Goal: Task Accomplishment & Management: Use online tool/utility

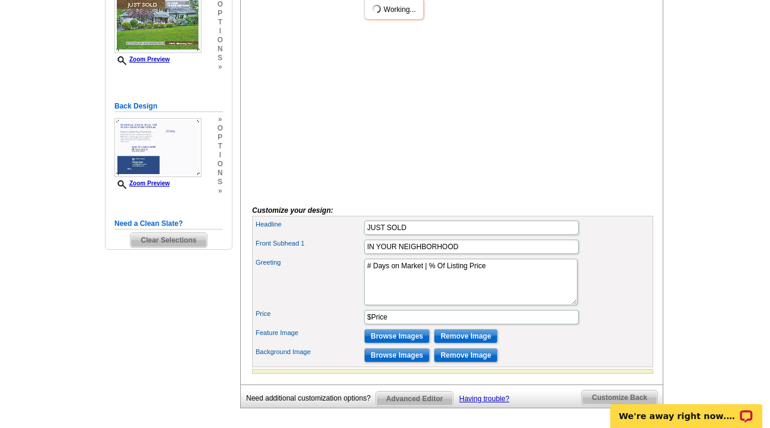
scroll to position [332, 0]
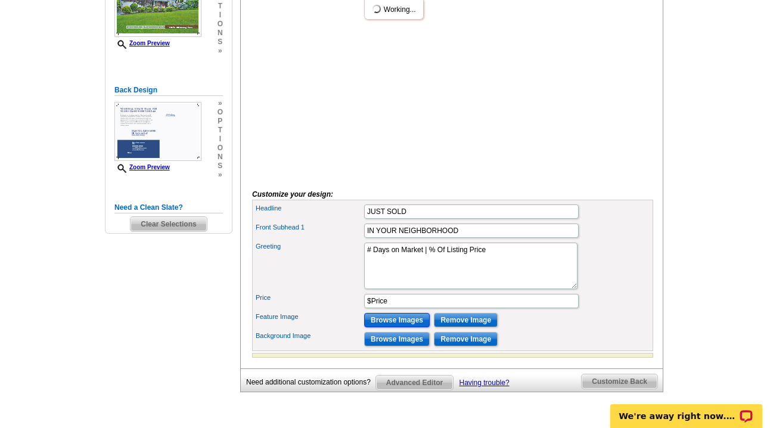
click at [419, 327] on input "Browse Images" at bounding box center [397, 320] width 66 height 14
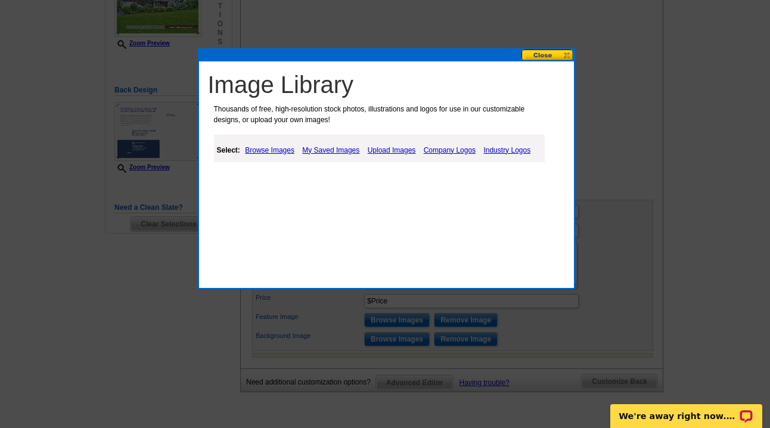
click at [395, 149] on link "Upload Images" at bounding box center [392, 150] width 54 height 14
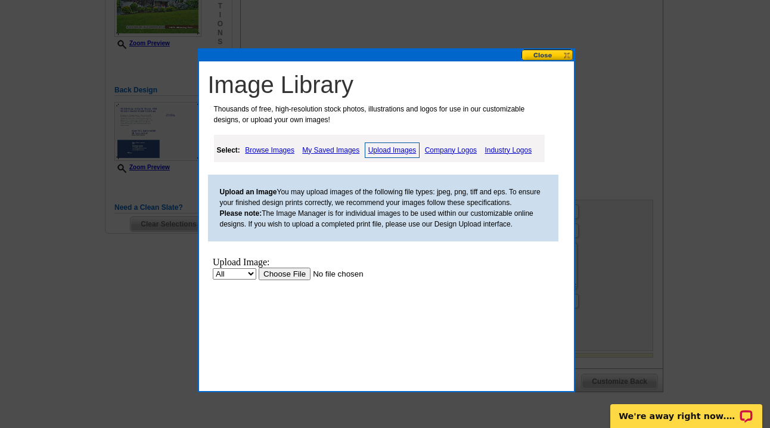
scroll to position [0, 0]
click at [289, 275] on input "file" at bounding box center [333, 273] width 151 height 13
click at [247, 273] on select "All Property" at bounding box center [234, 273] width 44 height 11
select select "10"
click at [212, 268] on select "All Property" at bounding box center [234, 273] width 44 height 11
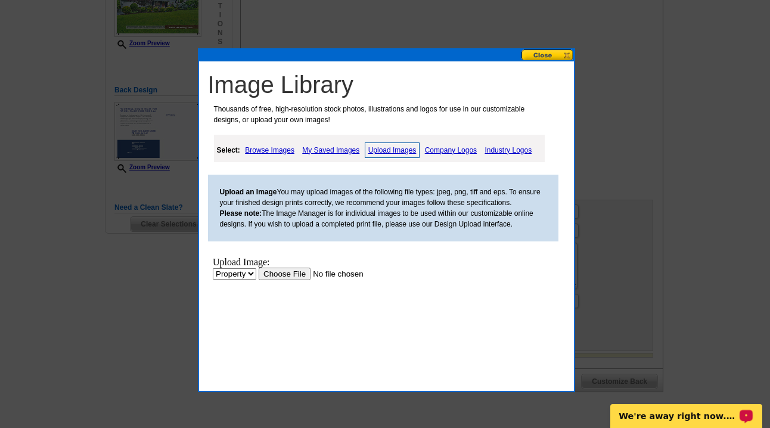
click at [271, 270] on input "file" at bounding box center [333, 273] width 151 height 13
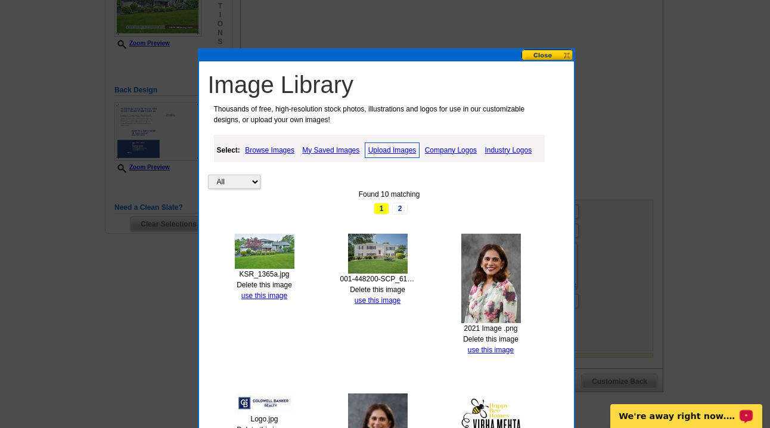
click at [264, 255] on img at bounding box center [265, 251] width 60 height 35
click at [562, 55] on button at bounding box center [548, 54] width 52 height 11
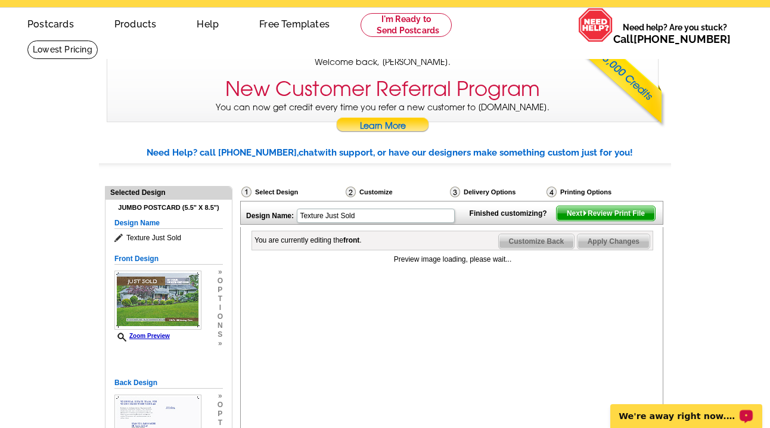
scroll to position [212, 0]
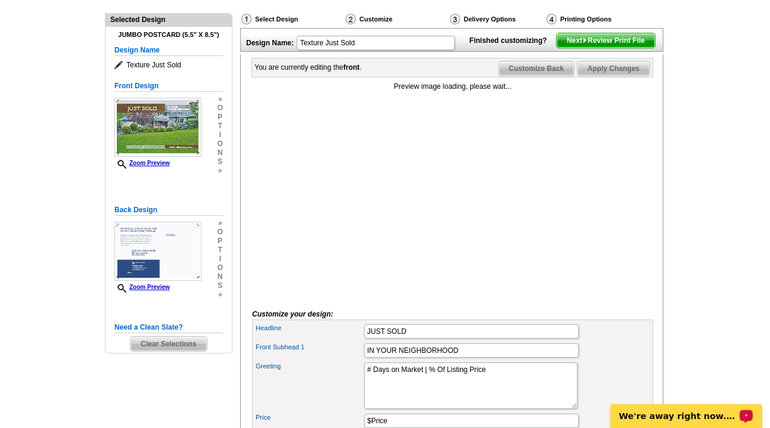
click at [373, 190] on div "Preview image loading, please wait..." at bounding box center [452, 189] width 401 height 217
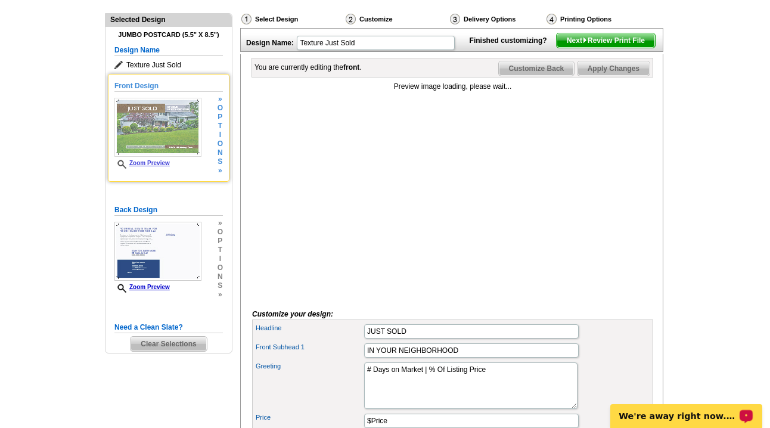
click at [151, 161] on link "Zoom Preview" at bounding box center [141, 163] width 55 height 7
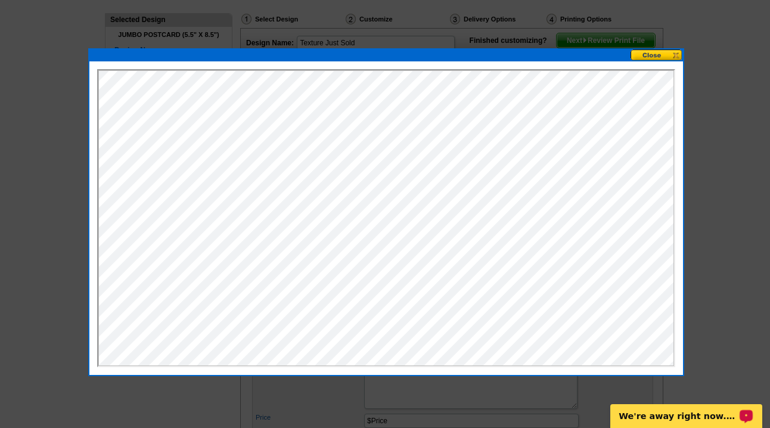
scroll to position [0, 0]
click at [646, 55] on button at bounding box center [657, 54] width 52 height 11
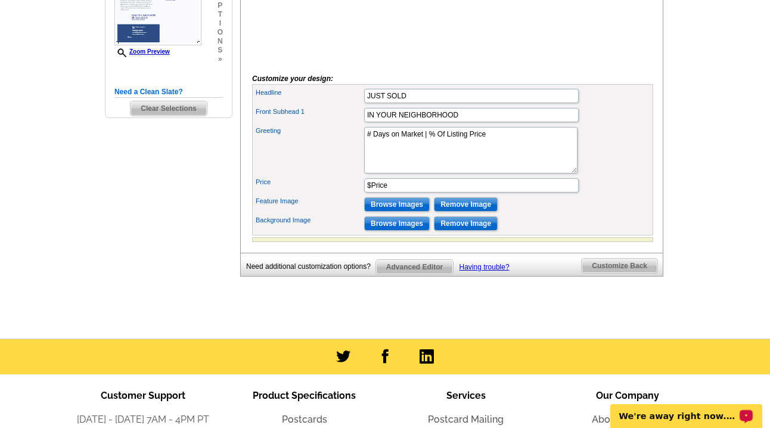
scroll to position [457, 0]
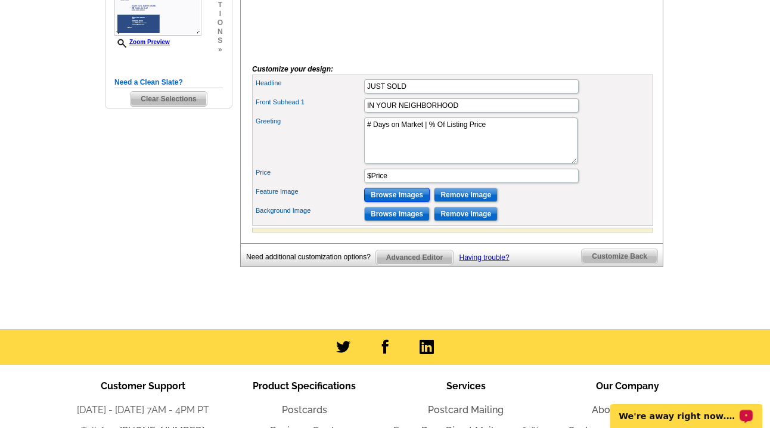
click at [392, 202] on input "Browse Images" at bounding box center [397, 195] width 66 height 14
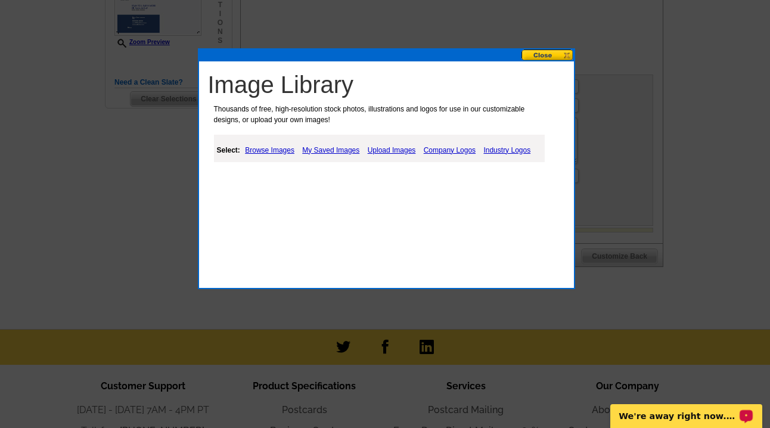
click at [340, 144] on link "My Saved Images" at bounding box center [330, 150] width 63 height 14
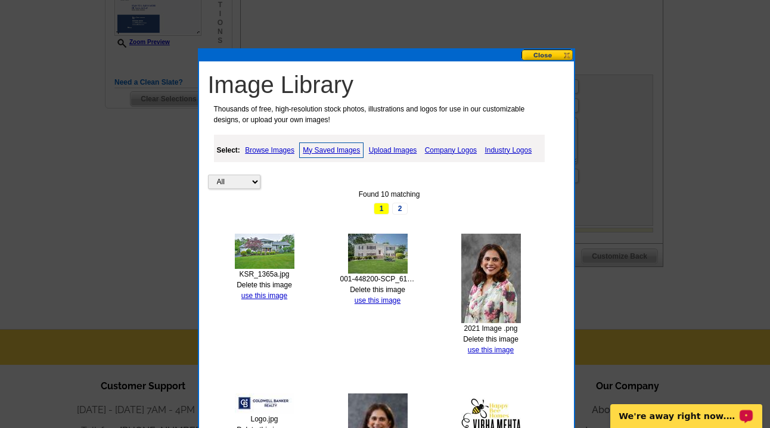
click at [258, 248] on img at bounding box center [265, 251] width 60 height 35
click at [272, 249] on img at bounding box center [265, 251] width 60 height 35
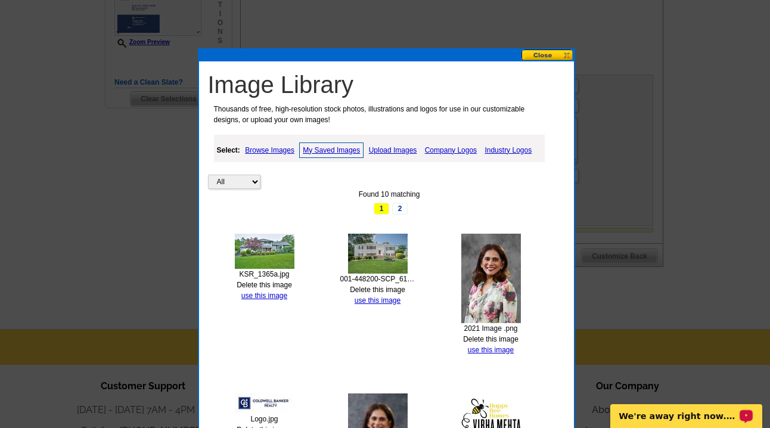
click at [272, 249] on img at bounding box center [265, 251] width 60 height 35
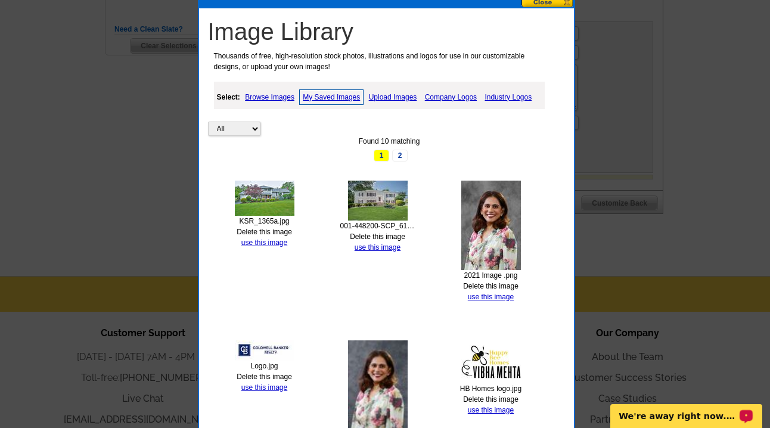
scroll to position [507, 0]
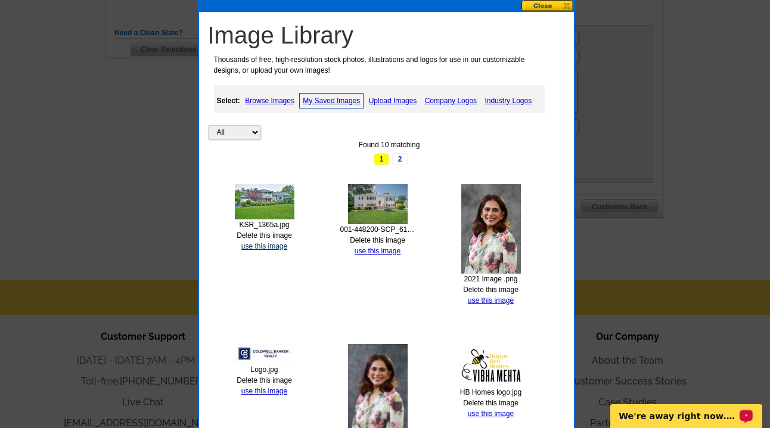
click at [267, 246] on link "use this image" at bounding box center [265, 246] width 46 height 8
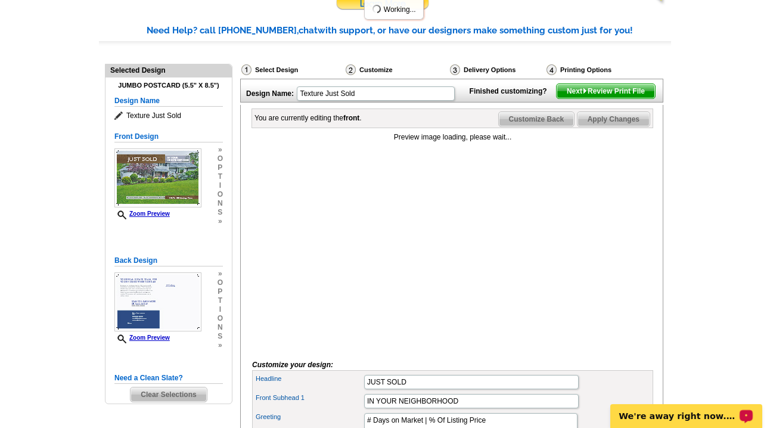
scroll to position [113, 0]
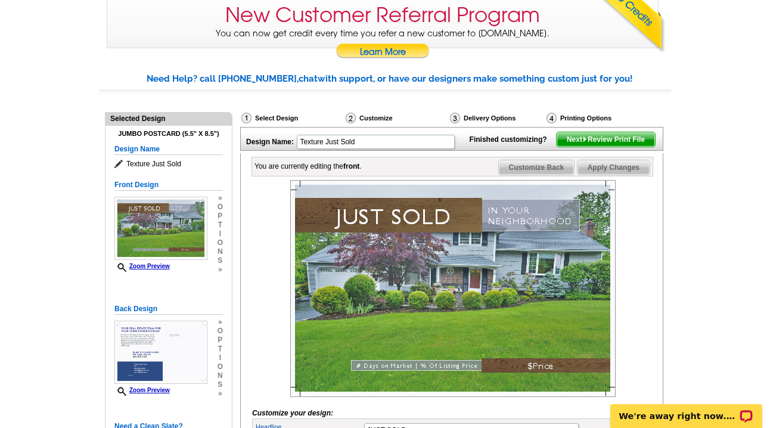
click at [459, 387] on img at bounding box center [453, 288] width 326 height 217
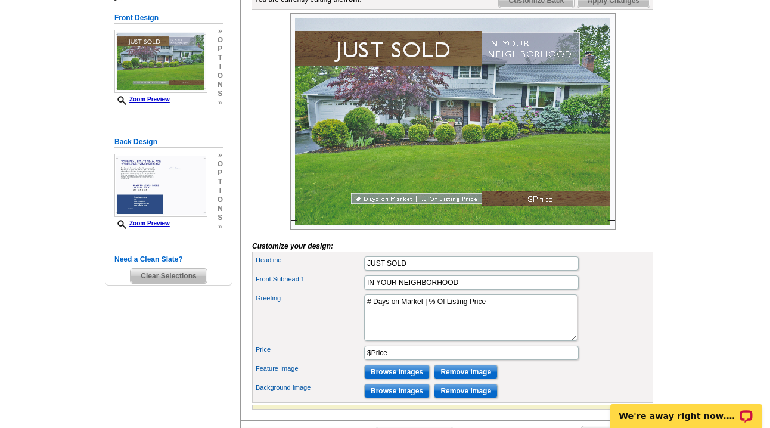
scroll to position [286, 0]
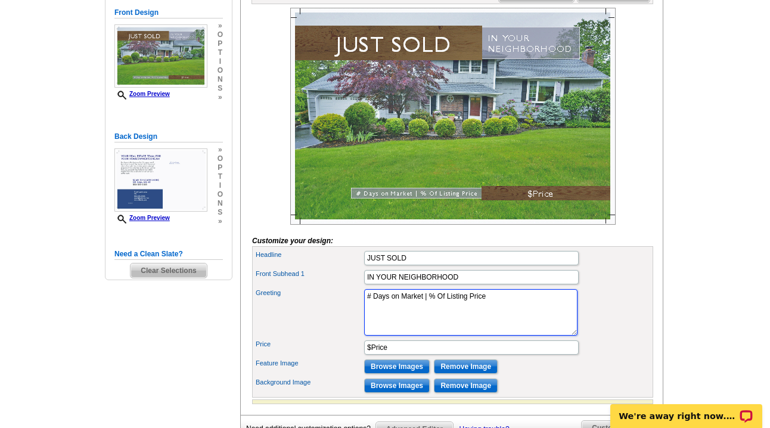
drag, startPoint x: 494, startPoint y: 317, endPoint x: 364, endPoint y: 324, distance: 130.2
click at [364, 324] on textarea "# Days on Market | % Of Listing Price" at bounding box center [470, 312] width 213 height 47
click at [430, 317] on textarea "# Days on Market | % Of Listing Price" at bounding box center [470, 312] width 213 height 47
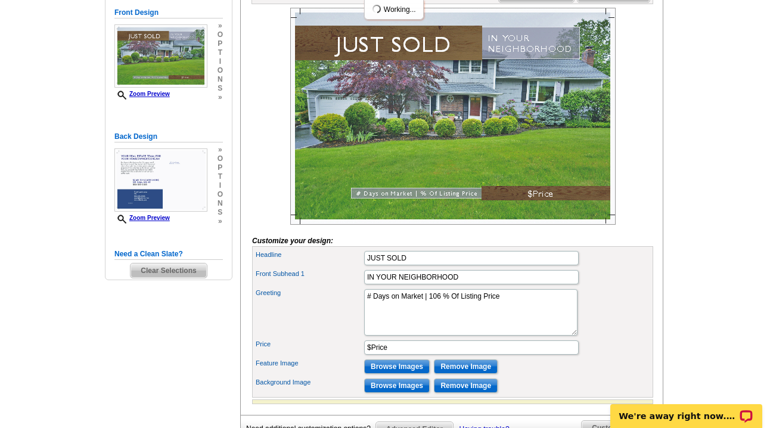
scroll to position [0, 0]
click at [367, 319] on textarea "# Days on Market | % Of Listing Price" at bounding box center [470, 312] width 213 height 47
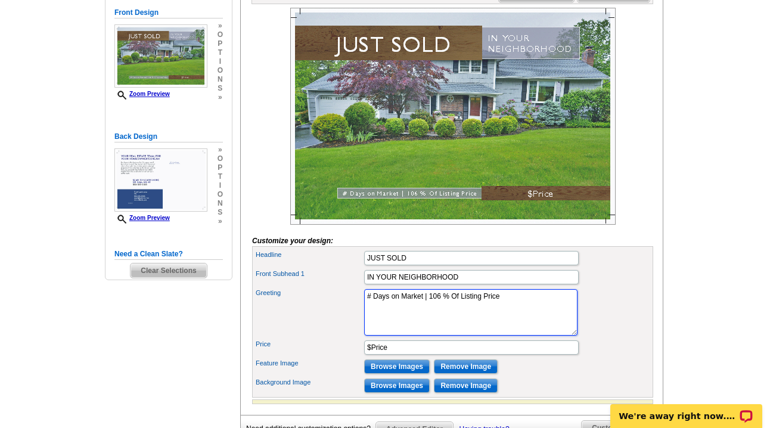
drag, startPoint x: 425, startPoint y: 315, endPoint x: 366, endPoint y: 314, distance: 59.1
click at [366, 314] on textarea "# Days on Market | % Of Listing Price" at bounding box center [470, 312] width 213 height 47
paste textarea "$1,200,000 $1,270,000 106%"
drag, startPoint x: 479, startPoint y: 315, endPoint x: 412, endPoint y: 315, distance: 66.8
click at [412, 315] on textarea "# Days on Market | % Of Listing Price" at bounding box center [470, 312] width 213 height 47
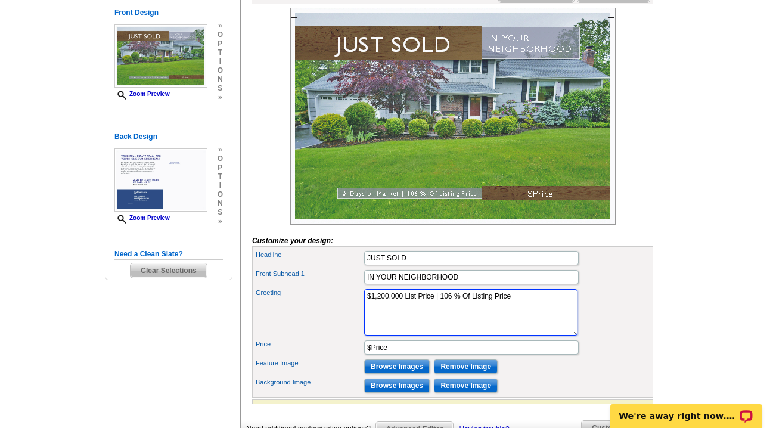
type textarea "$1,200,000 List Price | 106 % Of Listing Price"
click at [559, 217] on img at bounding box center [453, 116] width 326 height 217
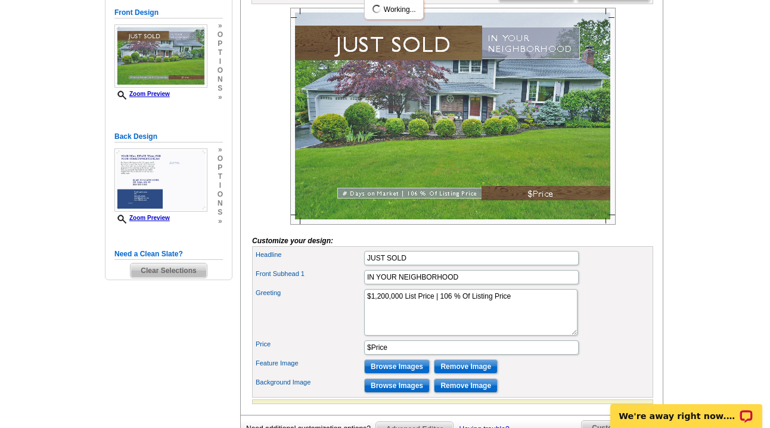
click at [553, 215] on img at bounding box center [453, 116] width 326 height 217
drag, startPoint x: 411, startPoint y: 368, endPoint x: 357, endPoint y: 366, distance: 53.7
click at [357, 357] on div "Price $Price" at bounding box center [453, 347] width 397 height 19
type input "1"
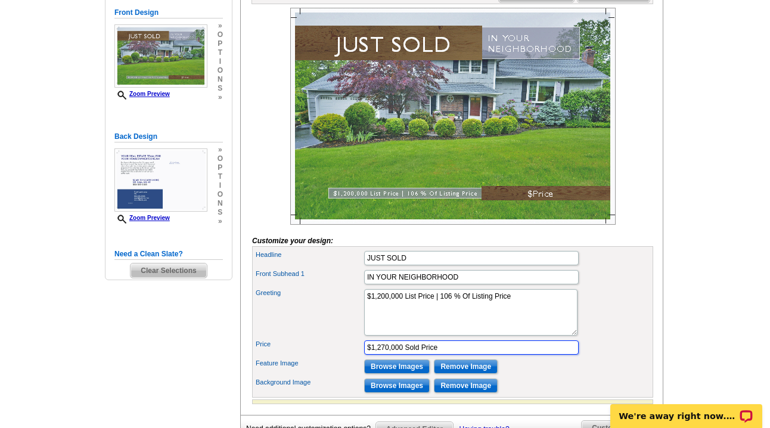
type input "$1,270,000 Sold Price"
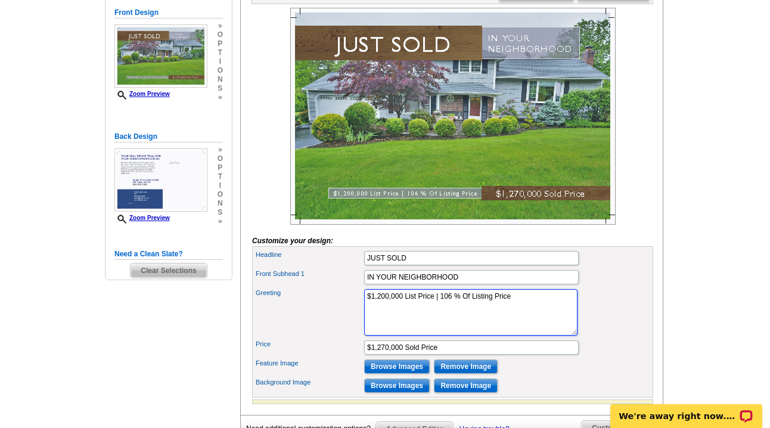
drag, startPoint x: 440, startPoint y: 317, endPoint x: 519, endPoint y: 318, distance: 79.3
click at [519, 318] on textarea "# Days on Market | % Of Listing Price" at bounding box center [470, 312] width 213 height 47
type textarea "$1,200,000 List Price |"
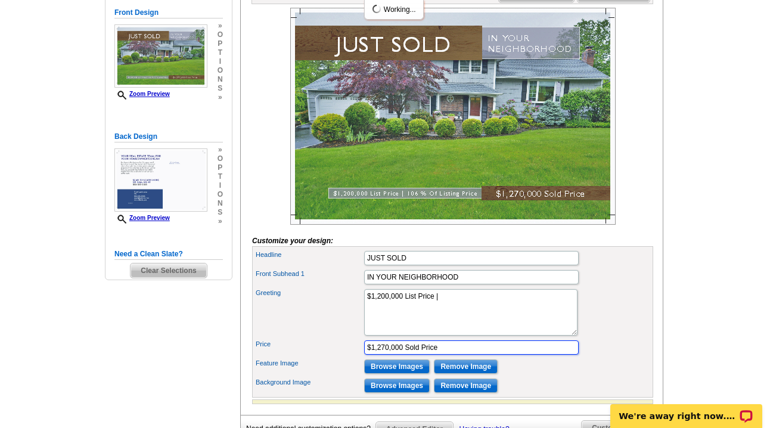
drag, startPoint x: 445, startPoint y: 367, endPoint x: 314, endPoint y: 363, distance: 131.3
click at [314, 357] on div "Price $1,270,000 Sold Price" at bounding box center [453, 347] width 397 height 19
paste input "106 % Of Listing Price"
type input "106 % Of Listing Price"
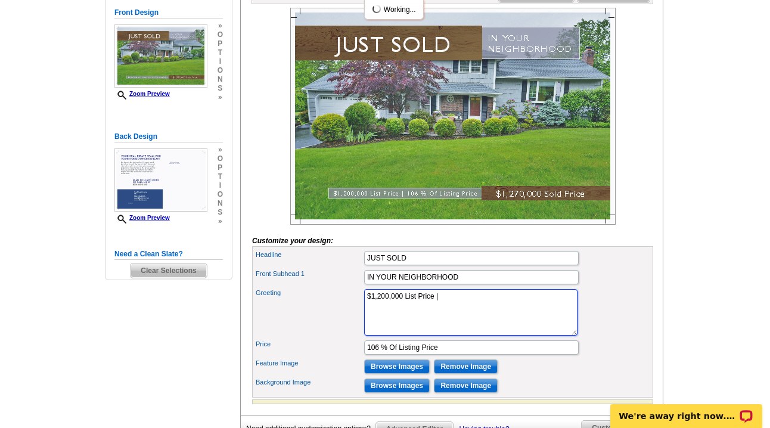
click at [454, 324] on textarea "# Days on Market | % Of Listing Price" at bounding box center [470, 312] width 213 height 47
type textarea "$1,200,000 List Price | $1,270,000 Sold Price"
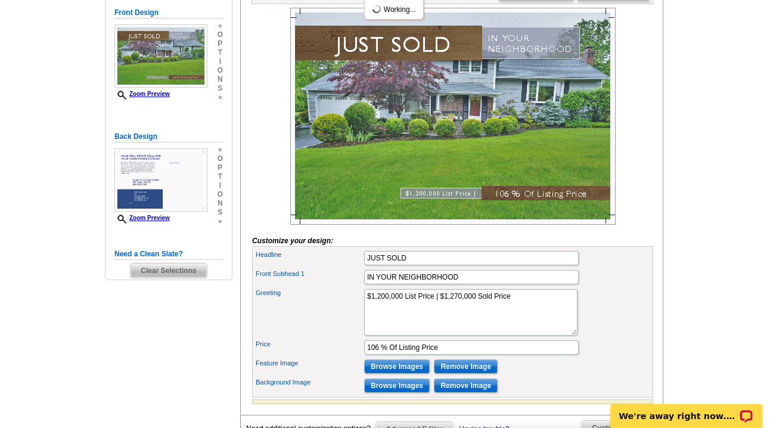
click at [502, 217] on img at bounding box center [453, 116] width 326 height 217
click at [473, 211] on img at bounding box center [453, 116] width 326 height 217
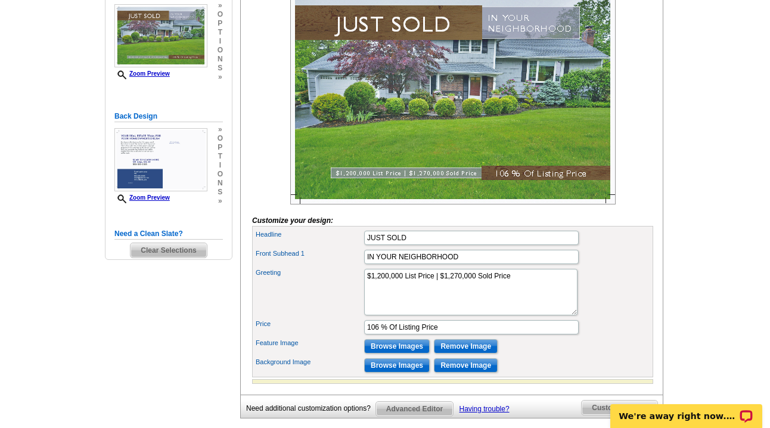
scroll to position [295, 0]
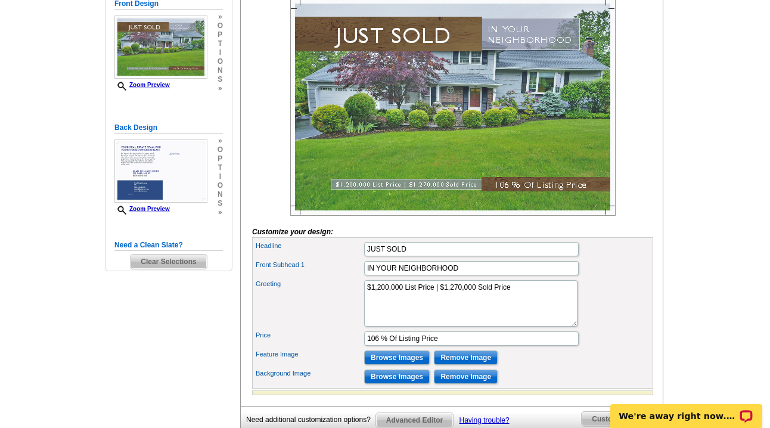
click at [406, 202] on img at bounding box center [453, 107] width 326 height 217
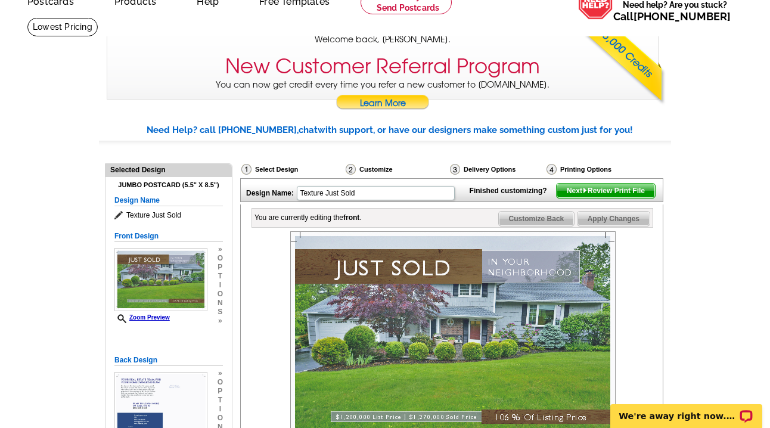
scroll to position [51, 0]
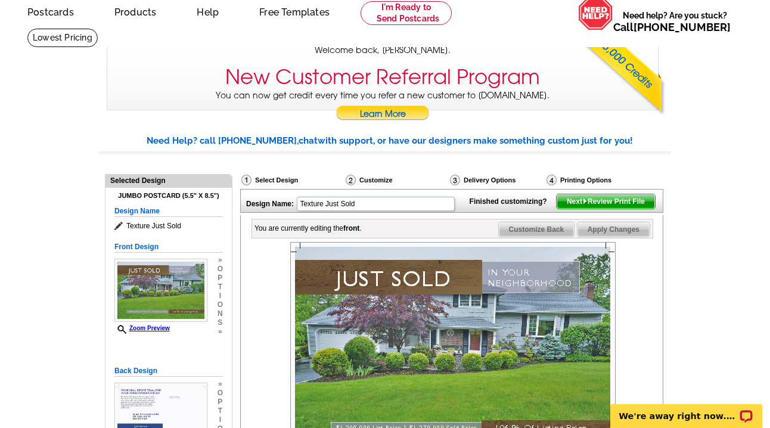
click at [538, 237] on span "Customize Back" at bounding box center [537, 229] width 76 height 14
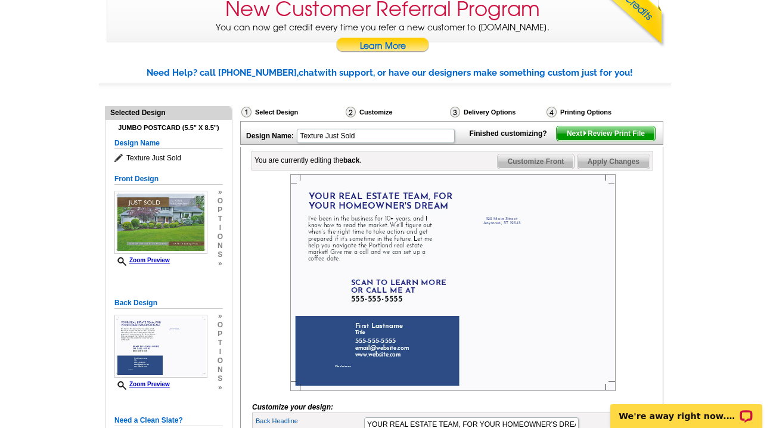
scroll to position [239, 0]
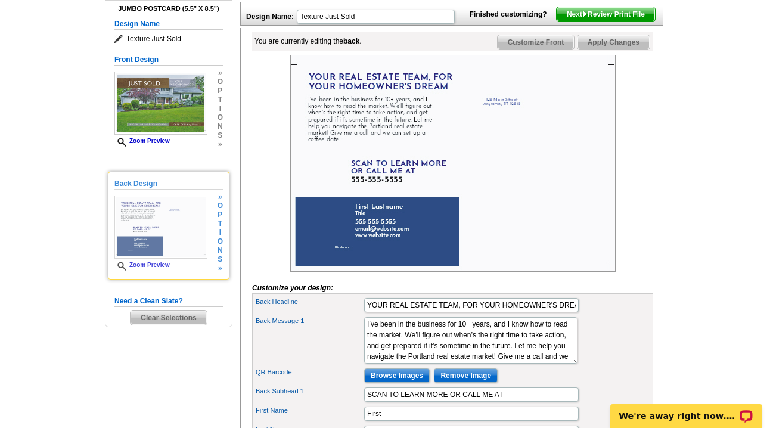
click at [218, 248] on span "n" at bounding box center [220, 250] width 5 height 9
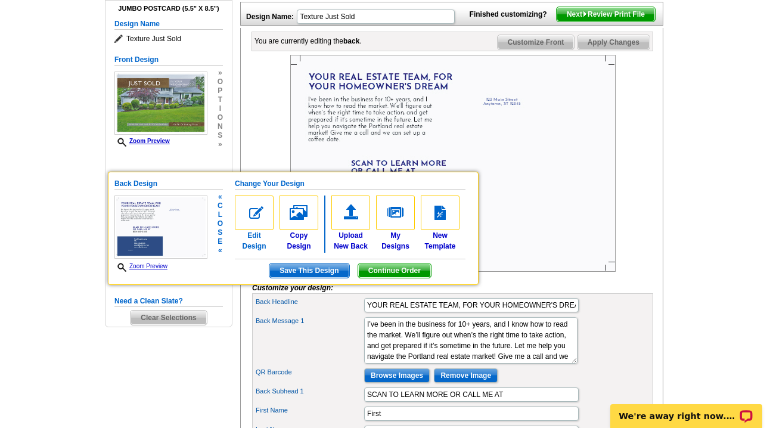
click at [261, 243] on link "Edit Design" at bounding box center [254, 224] width 39 height 56
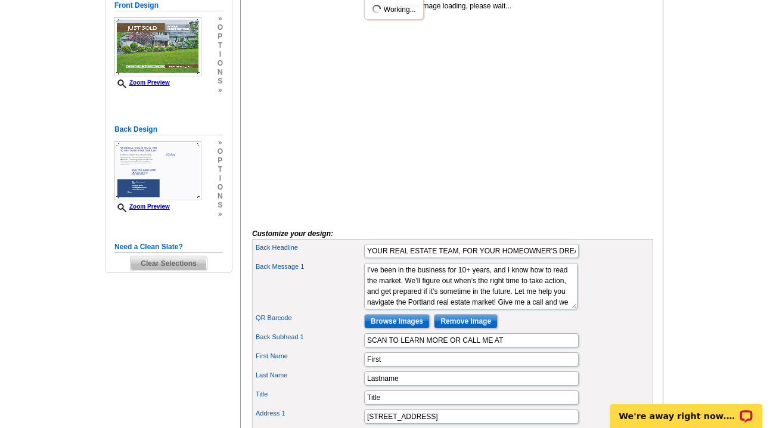
scroll to position [239, 0]
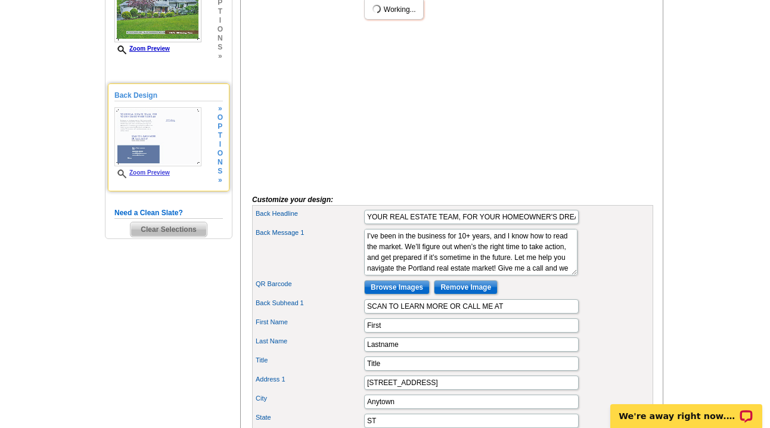
click at [133, 97] on h5 "Back Design" at bounding box center [168, 95] width 109 height 11
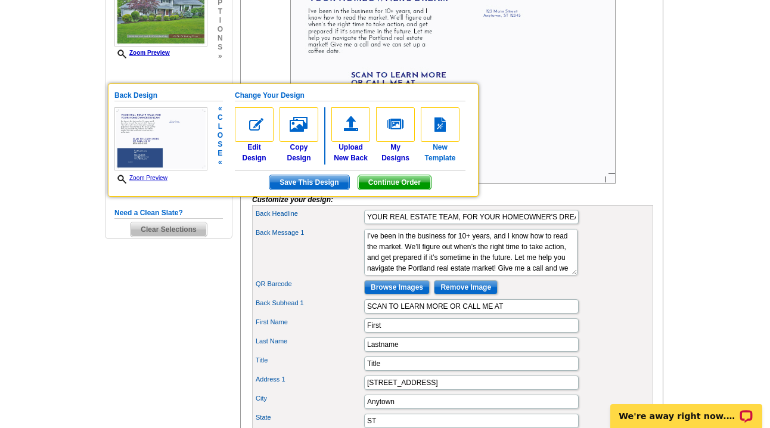
click at [448, 151] on link "New Template" at bounding box center [440, 135] width 39 height 56
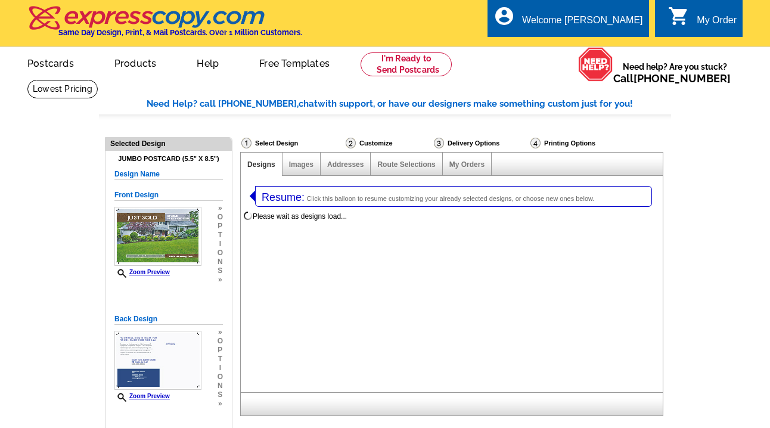
select select "1"
select select "2"
select select "back"
select select "785"
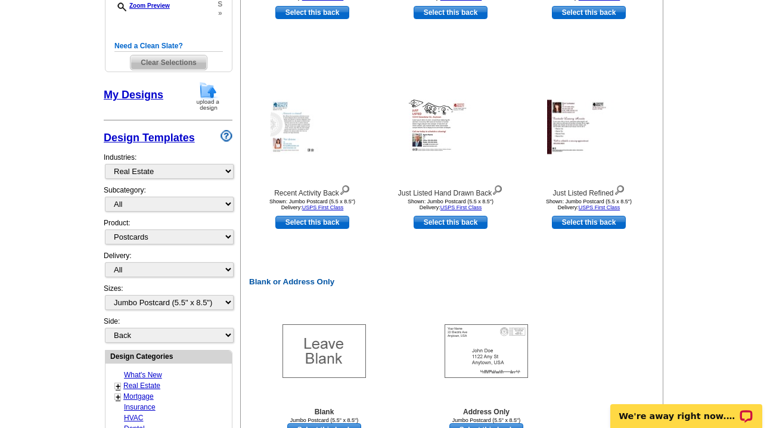
scroll to position [408, 0]
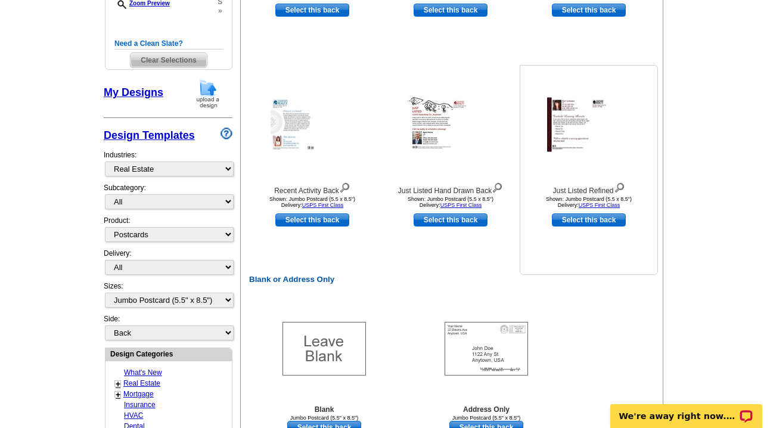
click at [621, 186] on img at bounding box center [619, 186] width 11 height 13
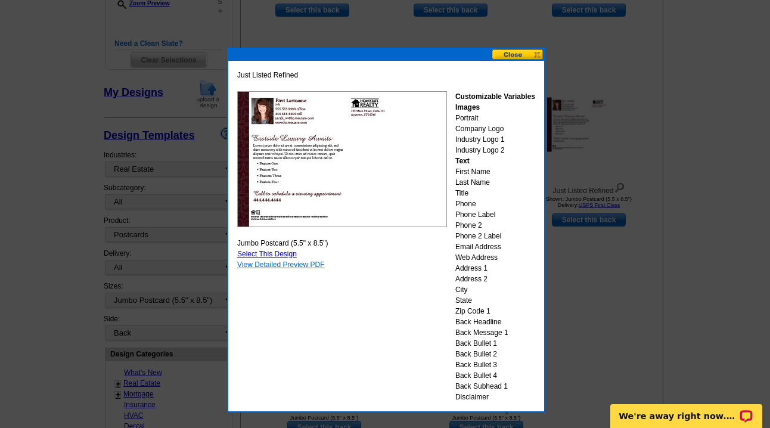
click at [304, 263] on link "View Detailed Preview PDF" at bounding box center [281, 265] width 88 height 8
click at [242, 198] on img at bounding box center [342, 159] width 210 height 136
click at [243, 198] on img at bounding box center [342, 159] width 210 height 136
click at [524, 52] on button at bounding box center [518, 54] width 52 height 11
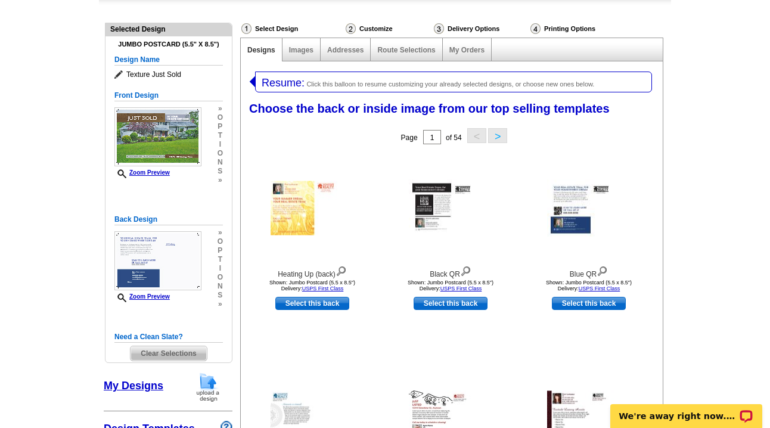
scroll to position [111, 0]
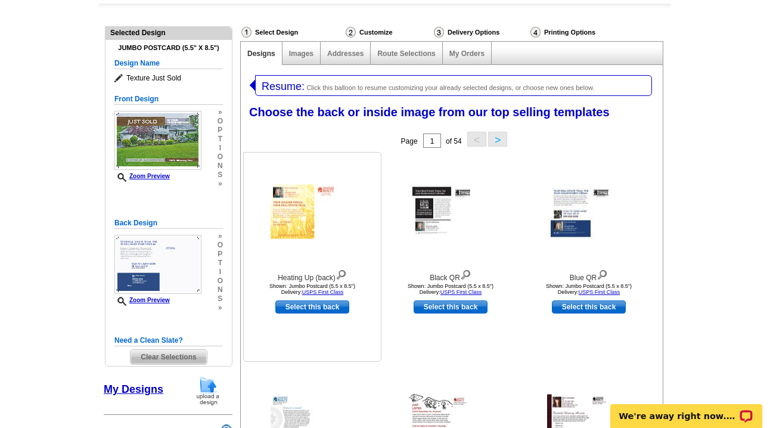
click at [342, 277] on img at bounding box center [341, 273] width 11 height 13
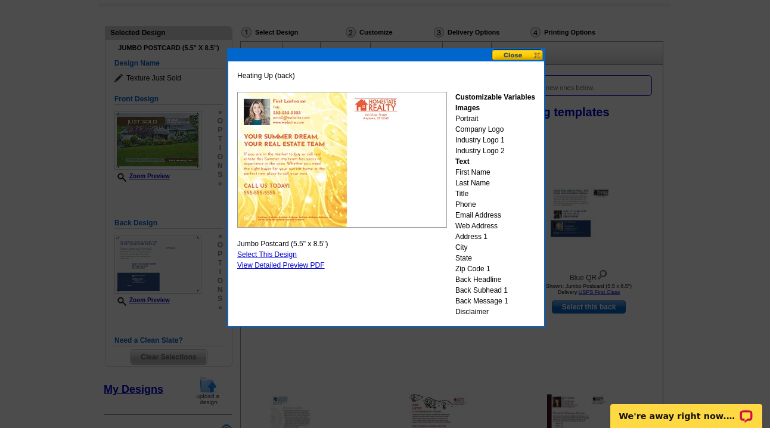
click at [531, 53] on button at bounding box center [518, 54] width 52 height 11
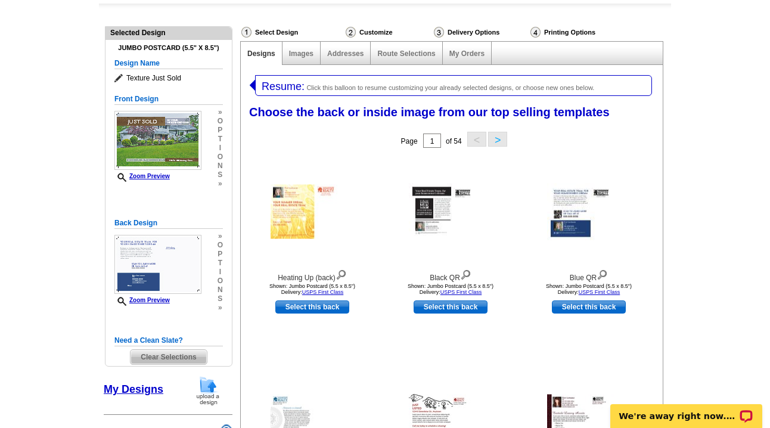
click at [495, 144] on button ">" at bounding box center [497, 139] width 19 height 15
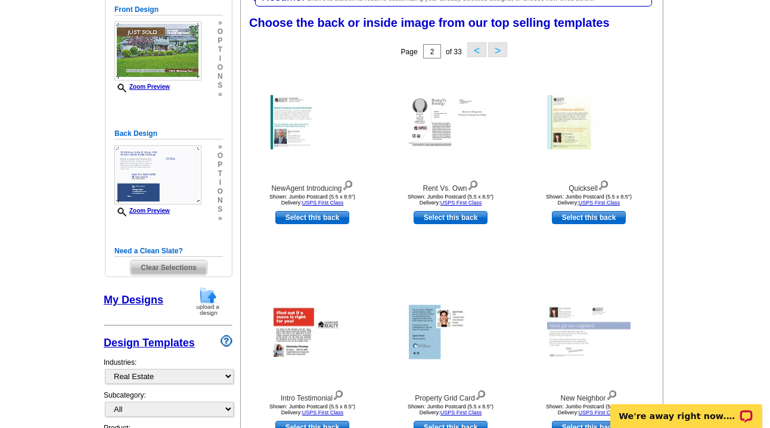
scroll to position [143, 0]
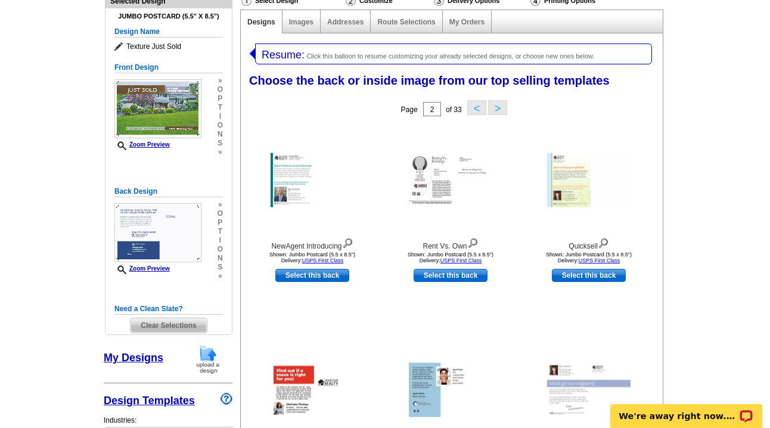
click at [496, 110] on button ">" at bounding box center [497, 107] width 19 height 15
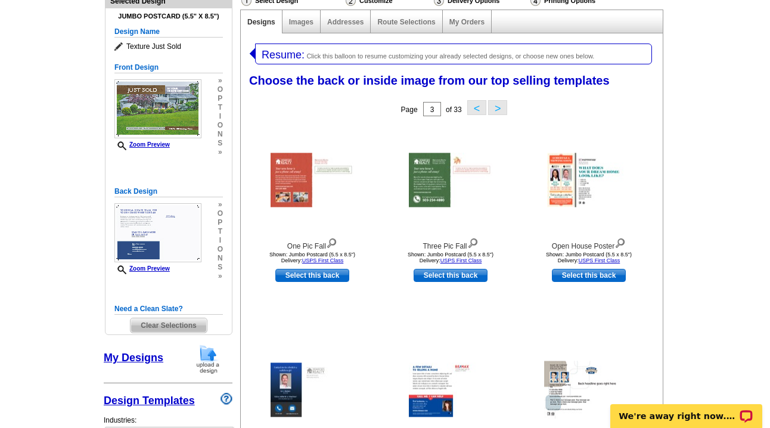
scroll to position [264, 0]
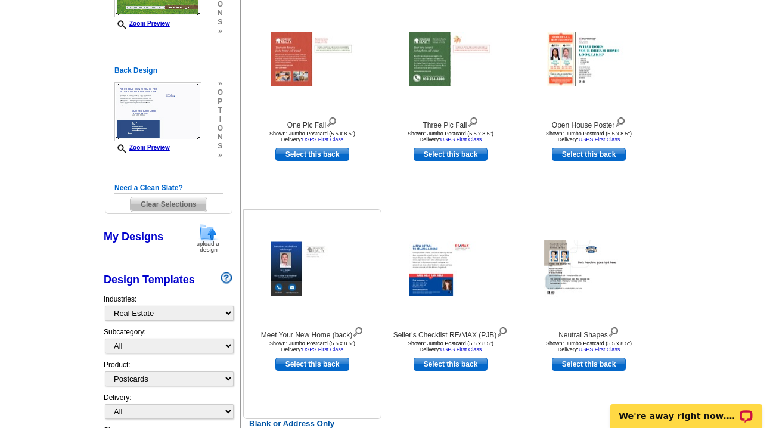
click at [363, 334] on img at bounding box center [357, 330] width 11 height 13
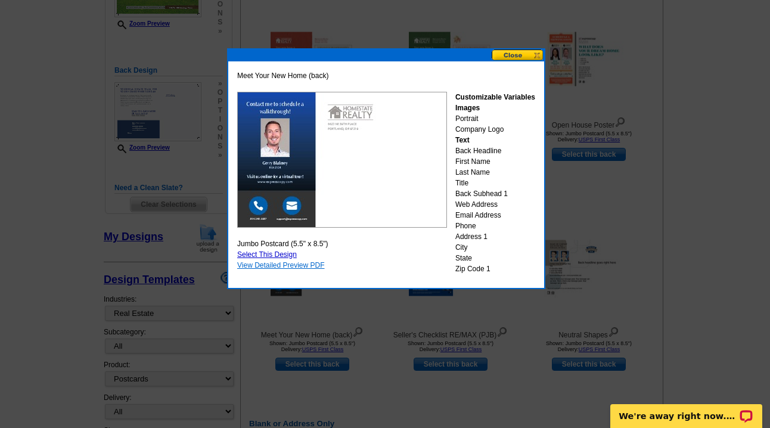
click at [267, 265] on link "View Detailed Preview PDF" at bounding box center [281, 265] width 88 height 8
click at [528, 56] on button at bounding box center [518, 54] width 52 height 11
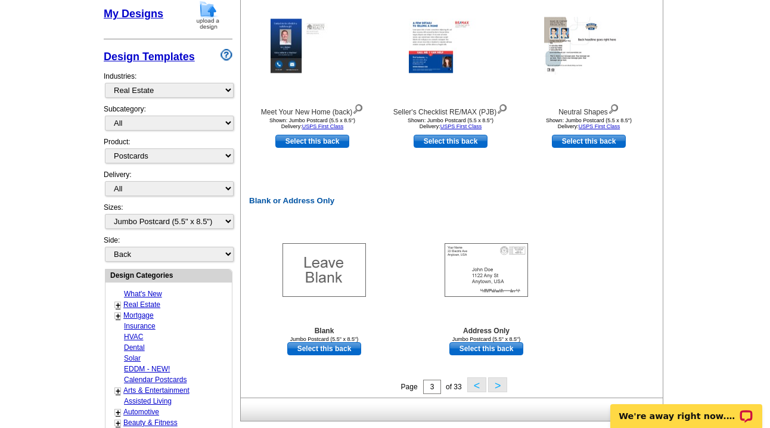
scroll to position [654, 0]
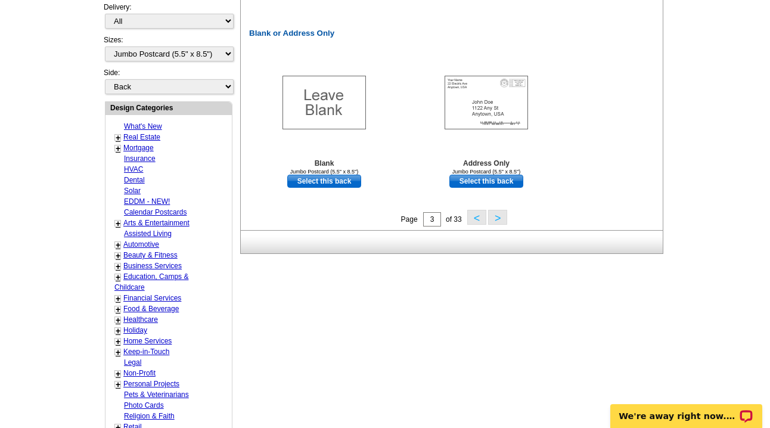
click at [496, 218] on button ">" at bounding box center [497, 217] width 19 height 15
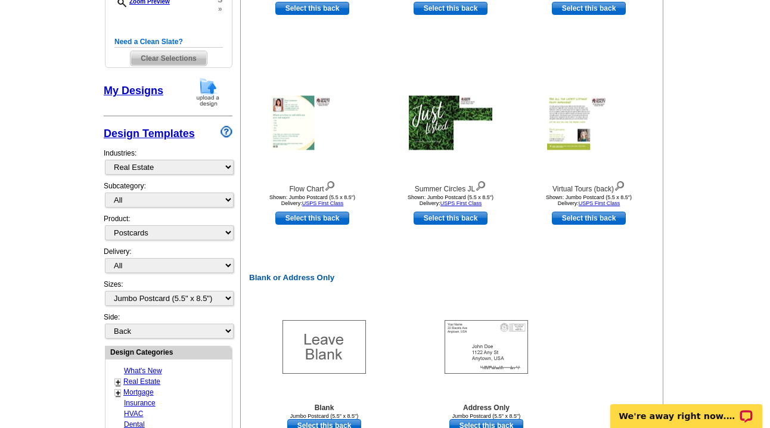
scroll to position [438, 0]
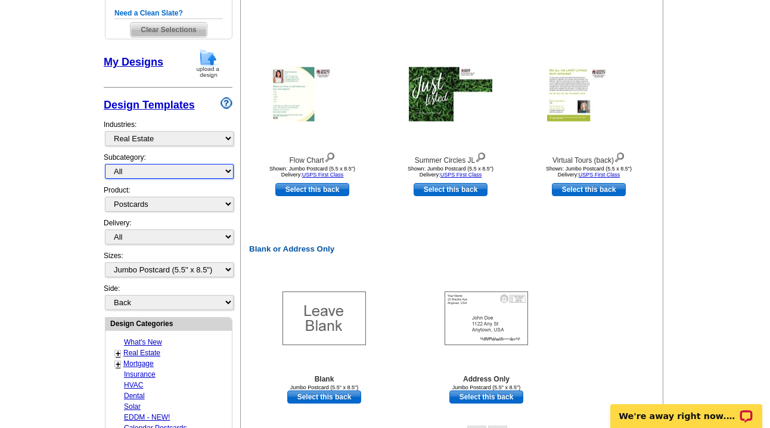
click at [146, 171] on select "All RE/MAX® Referrals Keller Williams® Berkshire Hathaway Home Services Century…" at bounding box center [169, 171] width 129 height 15
click at [143, 171] on select "All RE/MAX® Referrals Keller Williams® Berkshire Hathaway Home Services Century…" at bounding box center [169, 171] width 129 height 15
click at [105, 165] on select "All RE/MAX® Referrals Keller Williams® Berkshire Hathaway Home Services Century…" at bounding box center [169, 171] width 129 height 15
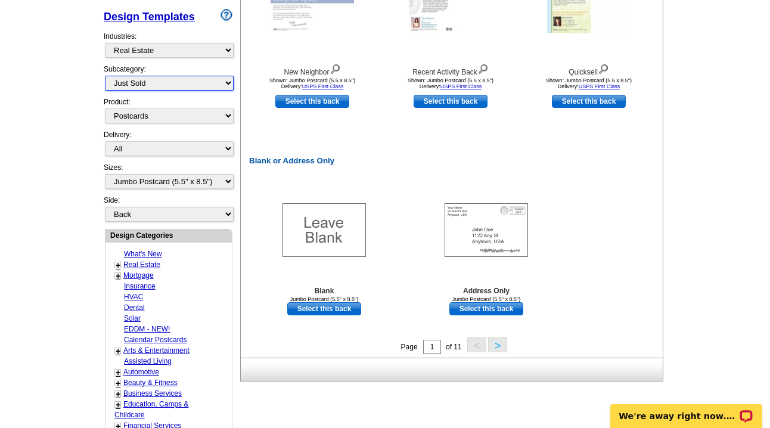
scroll to position [554, 0]
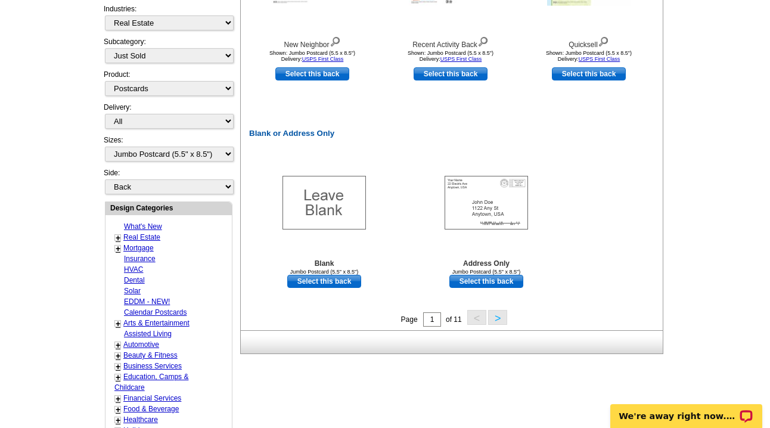
click at [497, 319] on button ">" at bounding box center [497, 317] width 19 height 15
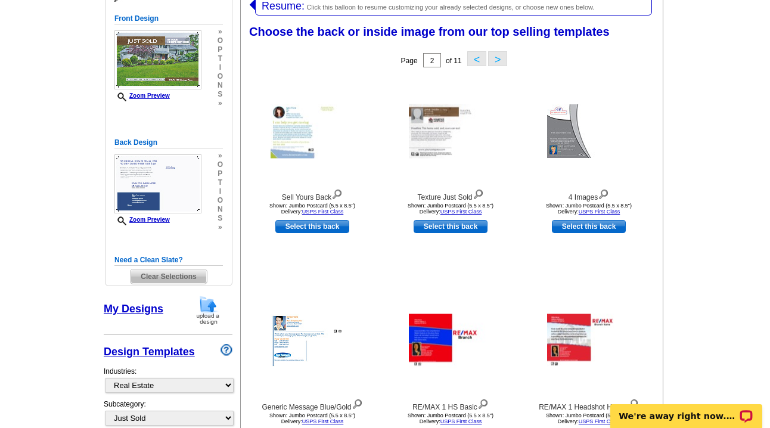
scroll to position [184, 0]
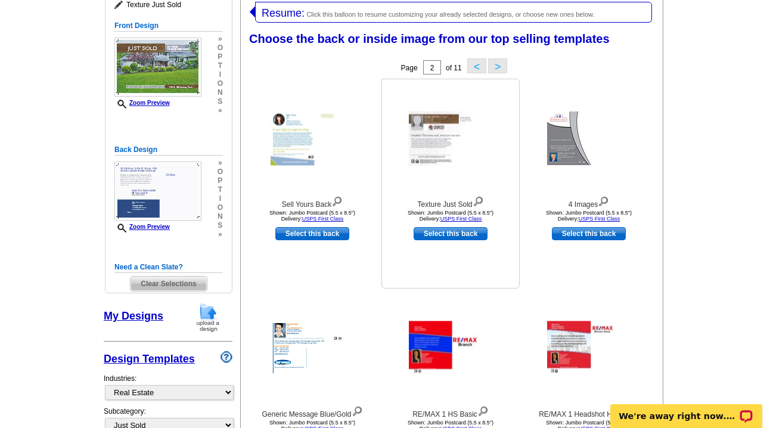
click at [479, 203] on img at bounding box center [478, 200] width 11 height 13
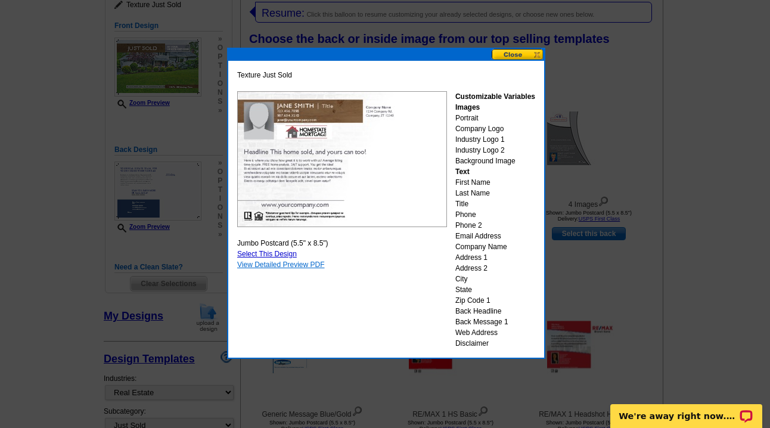
click at [261, 266] on link "View Detailed Preview PDF" at bounding box center [281, 265] width 88 height 8
click at [518, 57] on button at bounding box center [518, 54] width 52 height 11
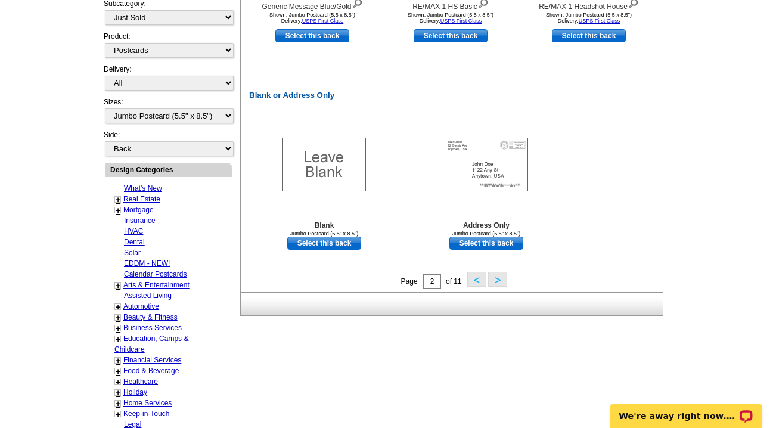
scroll to position [633, 0]
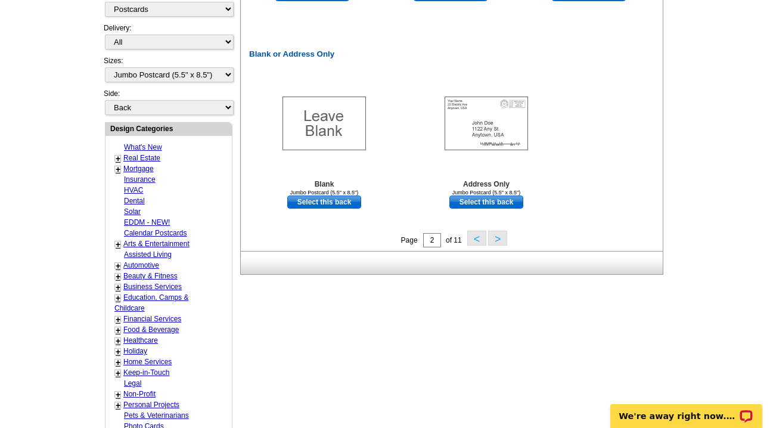
drag, startPoint x: 769, startPoint y: 295, endPoint x: 768, endPoint y: 243, distance: 51.3
click at [768, 243] on main "Need Help? call 800-260-5887, chat with support, or have our designers make som…" at bounding box center [385, 23] width 770 height 1155
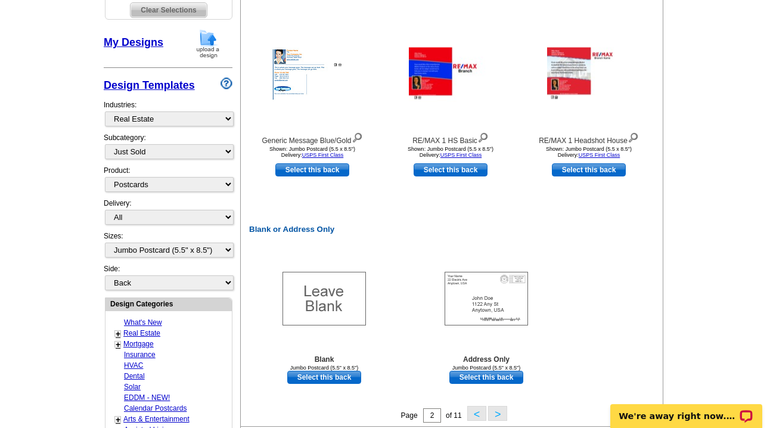
scroll to position [454, 0]
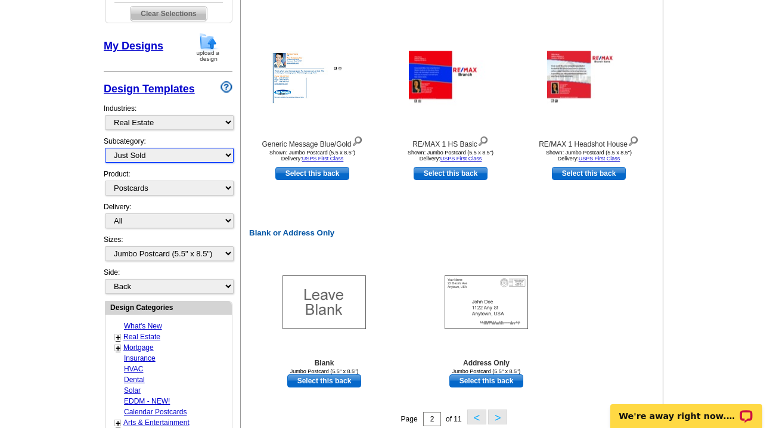
click at [169, 156] on select "All RE/MAX® Referrals Keller Williams® Berkshire Hathaway Home Services Century…" at bounding box center [169, 155] width 129 height 15
select select "785"
click at [105, 148] on select "All RE/MAX® Referrals Keller Williams® Berkshire Hathaway Home Services Century…" at bounding box center [169, 155] width 129 height 15
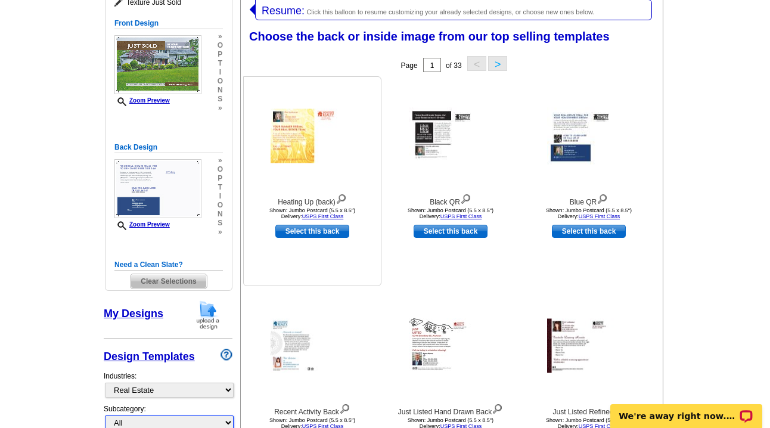
scroll to position [184, 0]
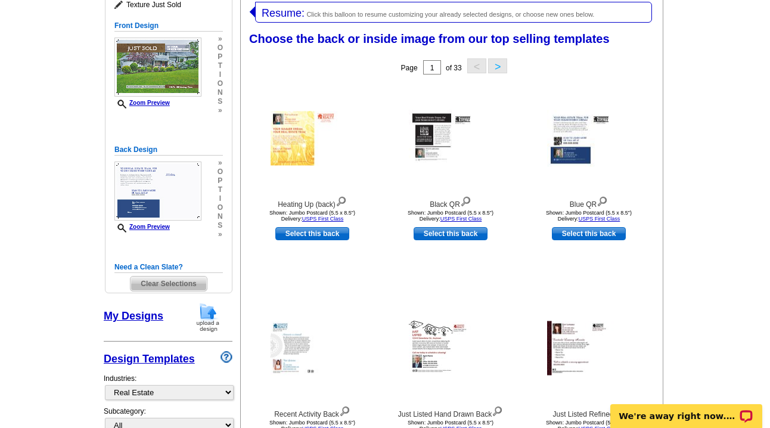
click at [502, 66] on button ">" at bounding box center [497, 65] width 19 height 15
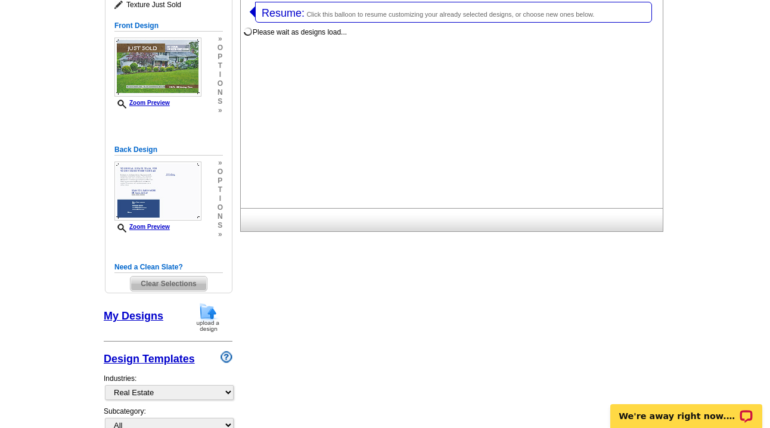
click at [502, 66] on div "Please wait as designs load..." at bounding box center [454, 116] width 427 height 184
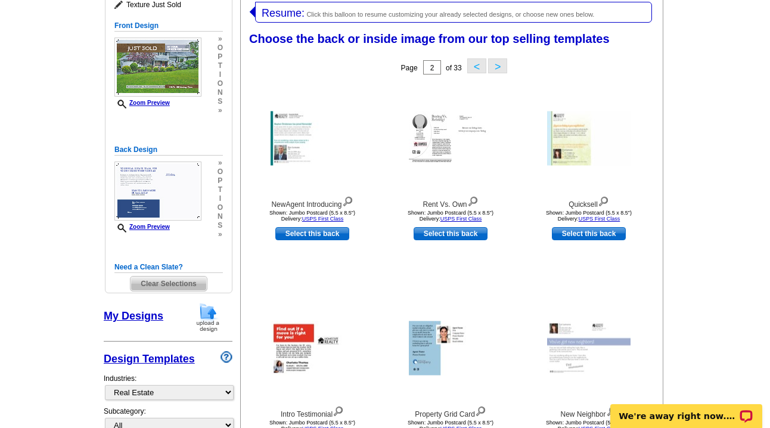
click at [502, 65] on button ">" at bounding box center [497, 65] width 19 height 15
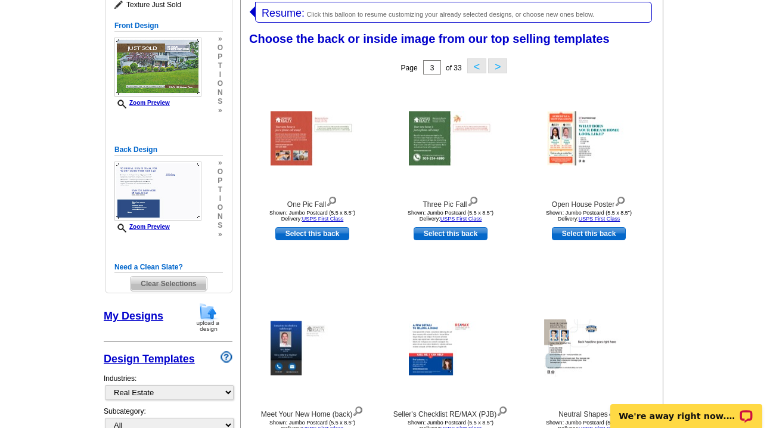
click at [503, 63] on button ">" at bounding box center [497, 65] width 19 height 15
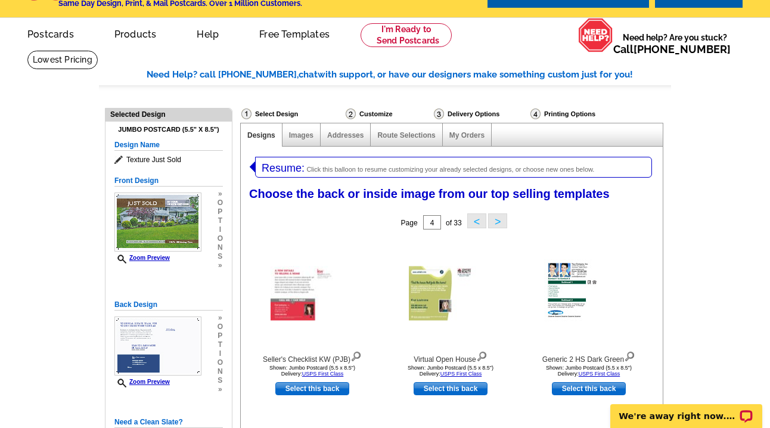
scroll to position [7, 0]
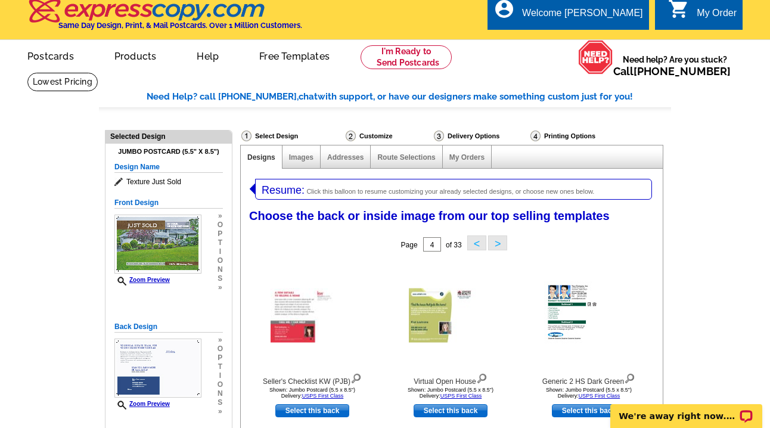
click at [497, 244] on button ">" at bounding box center [497, 243] width 19 height 15
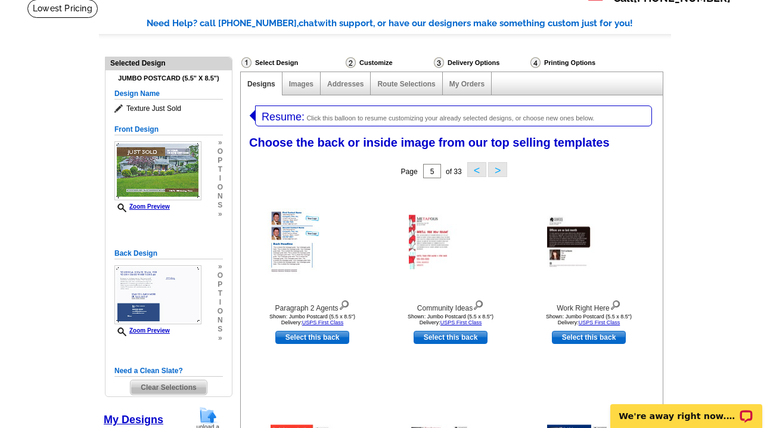
scroll to position [33, 0]
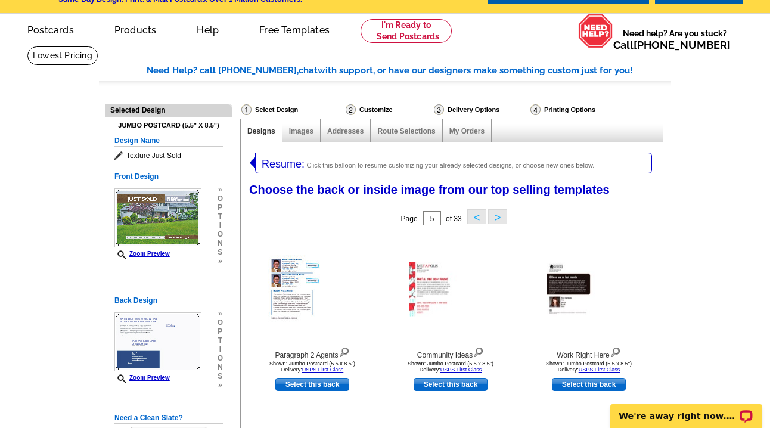
click at [502, 216] on button ">" at bounding box center [497, 216] width 19 height 15
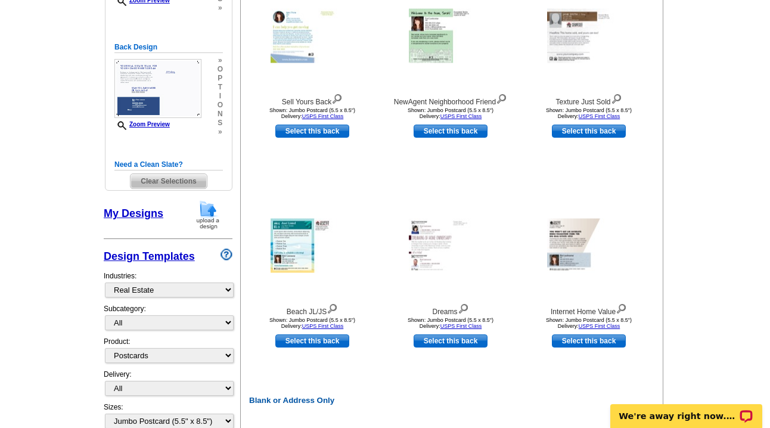
scroll to position [153, 0]
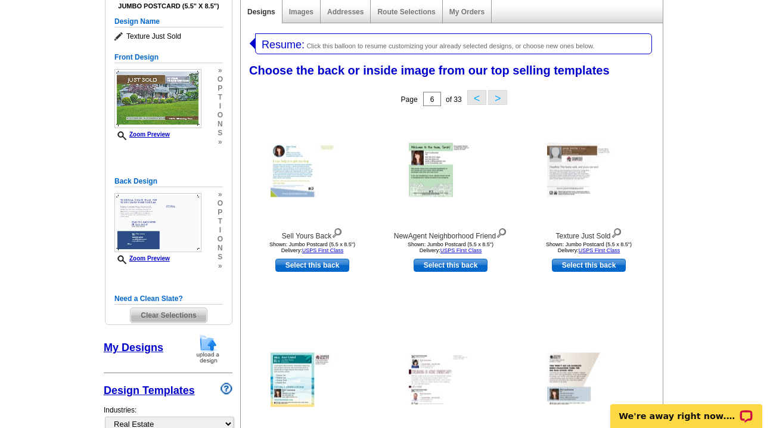
click at [500, 100] on button ">" at bounding box center [497, 97] width 19 height 15
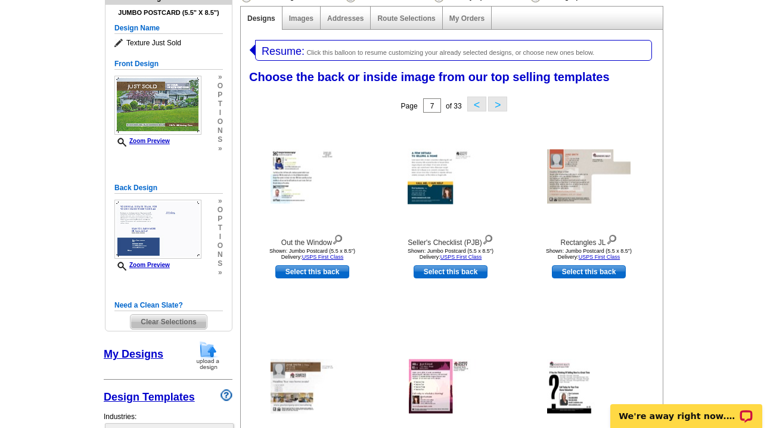
scroll to position [129, 0]
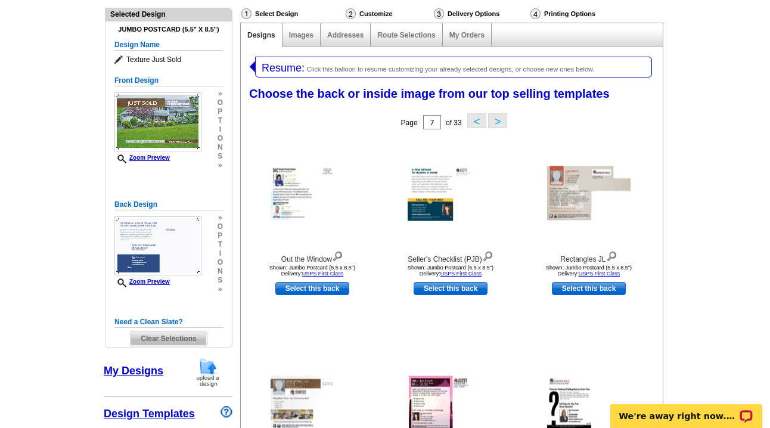
click at [499, 120] on button ">" at bounding box center [497, 120] width 19 height 15
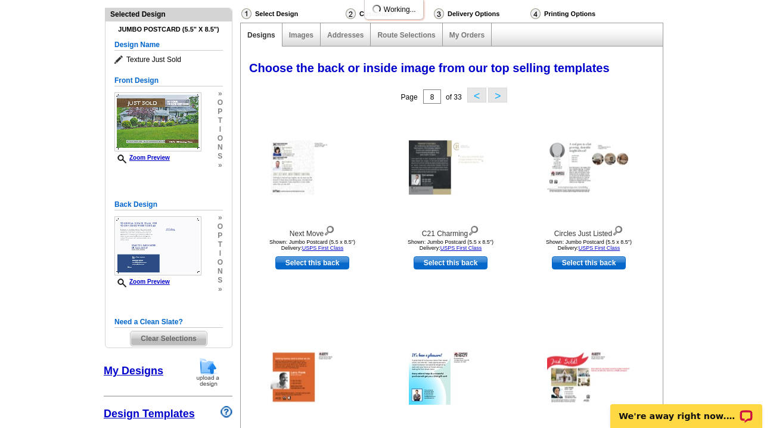
click at [499, 120] on div "Choose the back or inside image from our top selling templates Select one of th…" at bounding box center [454, 301] width 427 height 494
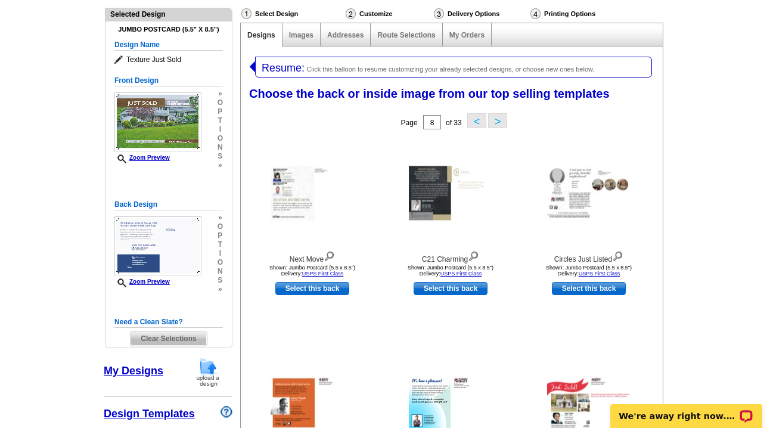
click at [498, 119] on button ">" at bounding box center [497, 120] width 19 height 15
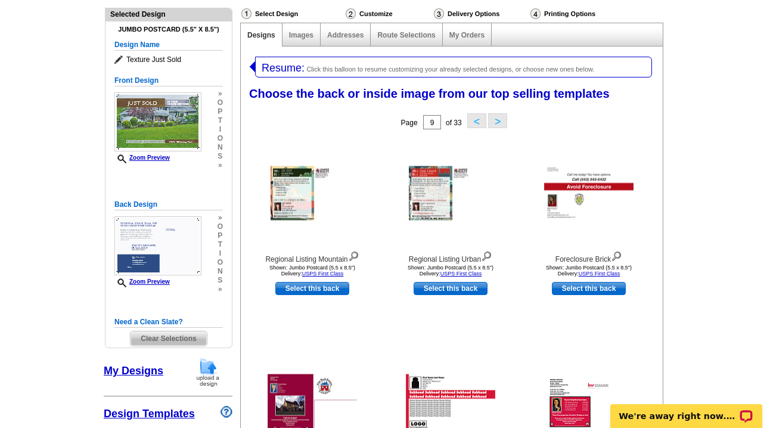
click at [498, 119] on button ">" at bounding box center [497, 120] width 19 height 15
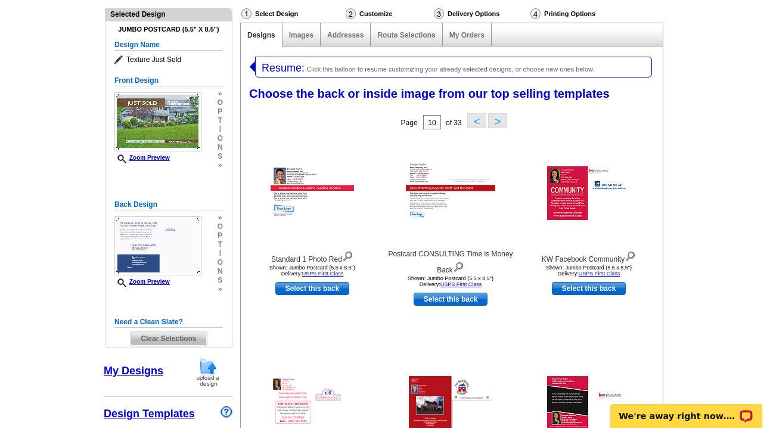
click at [498, 119] on button ">" at bounding box center [497, 120] width 19 height 15
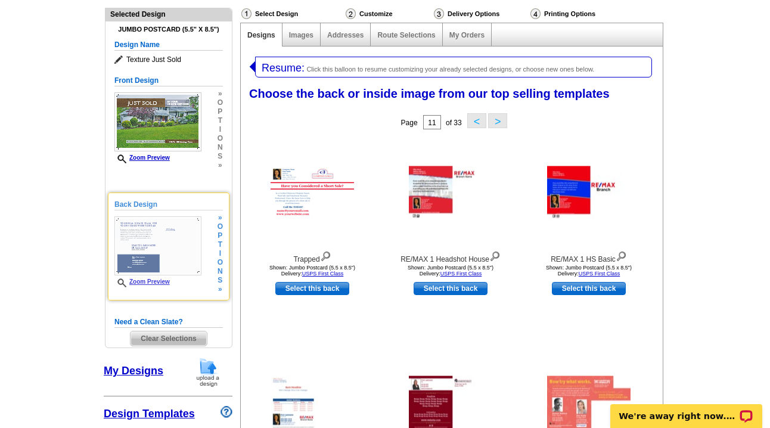
click at [157, 278] on div "Zoom Preview" at bounding box center [157, 251] width 87 height 71
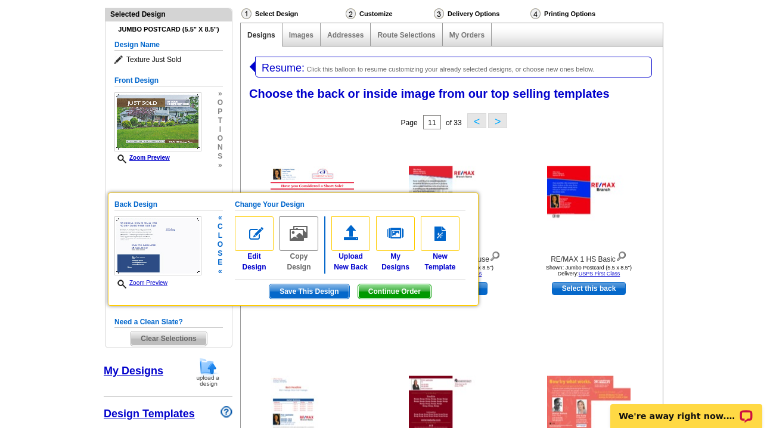
click at [146, 281] on link "Zoom Preview" at bounding box center [140, 283] width 53 height 7
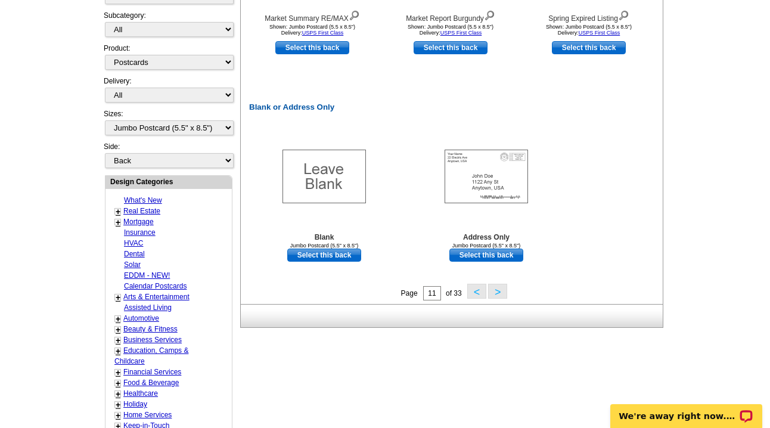
scroll to position [582, 0]
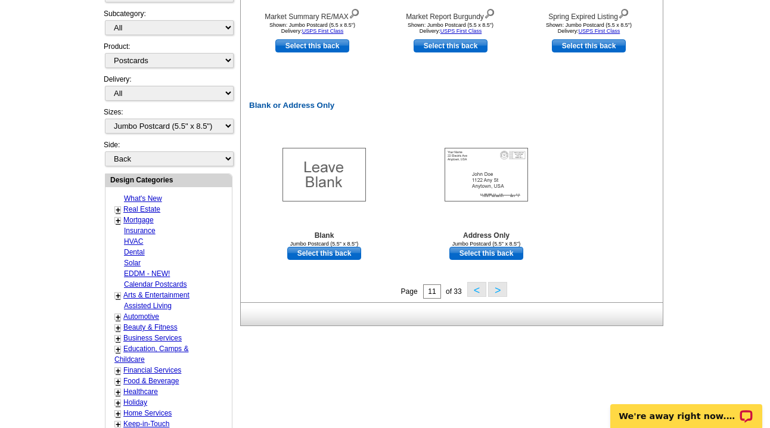
click at [500, 287] on button ">" at bounding box center [497, 289] width 19 height 15
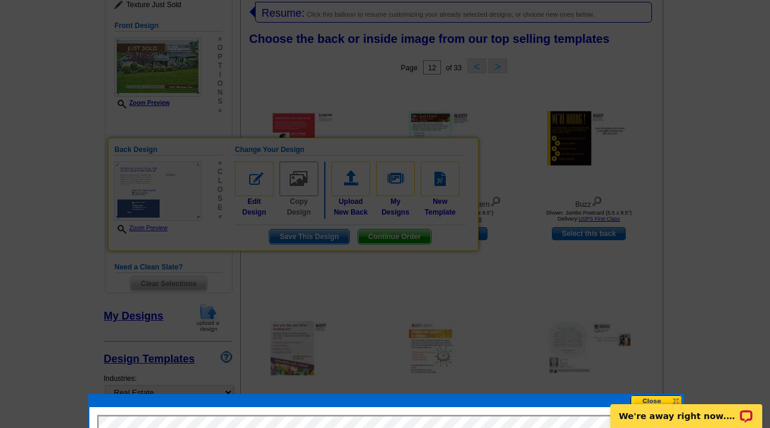
scroll to position [0, 0]
click at [651, 397] on div "We're away right now. Please check back later!" at bounding box center [687, 413] width 168 height 32
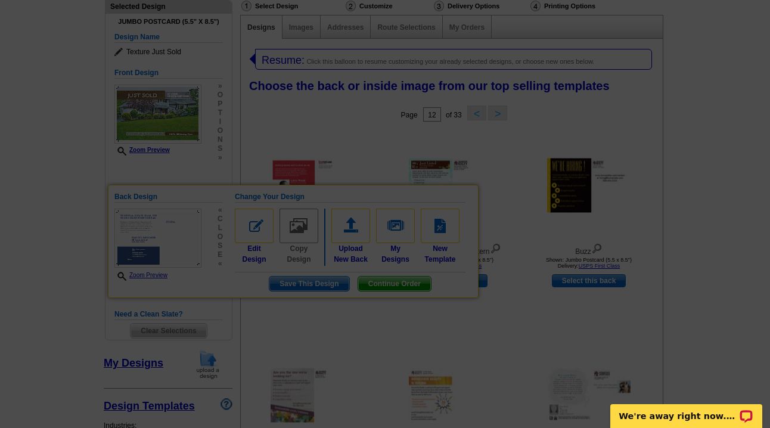
scroll to position [144, 0]
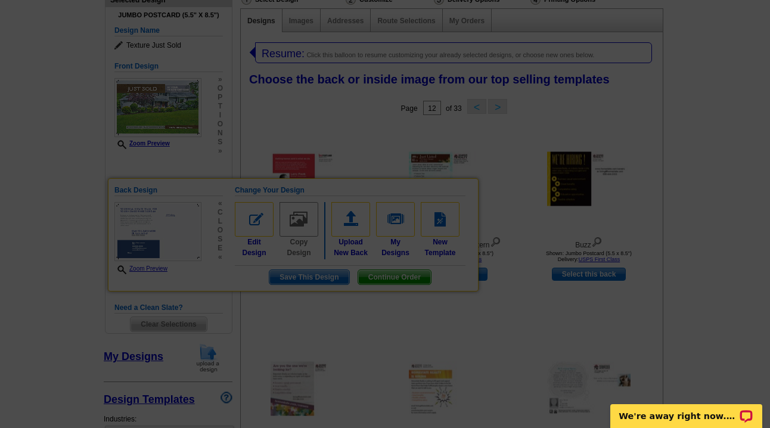
click at [615, 128] on div at bounding box center [385, 142] width 770 height 572
